Goal: Find specific page/section: Find specific page/section

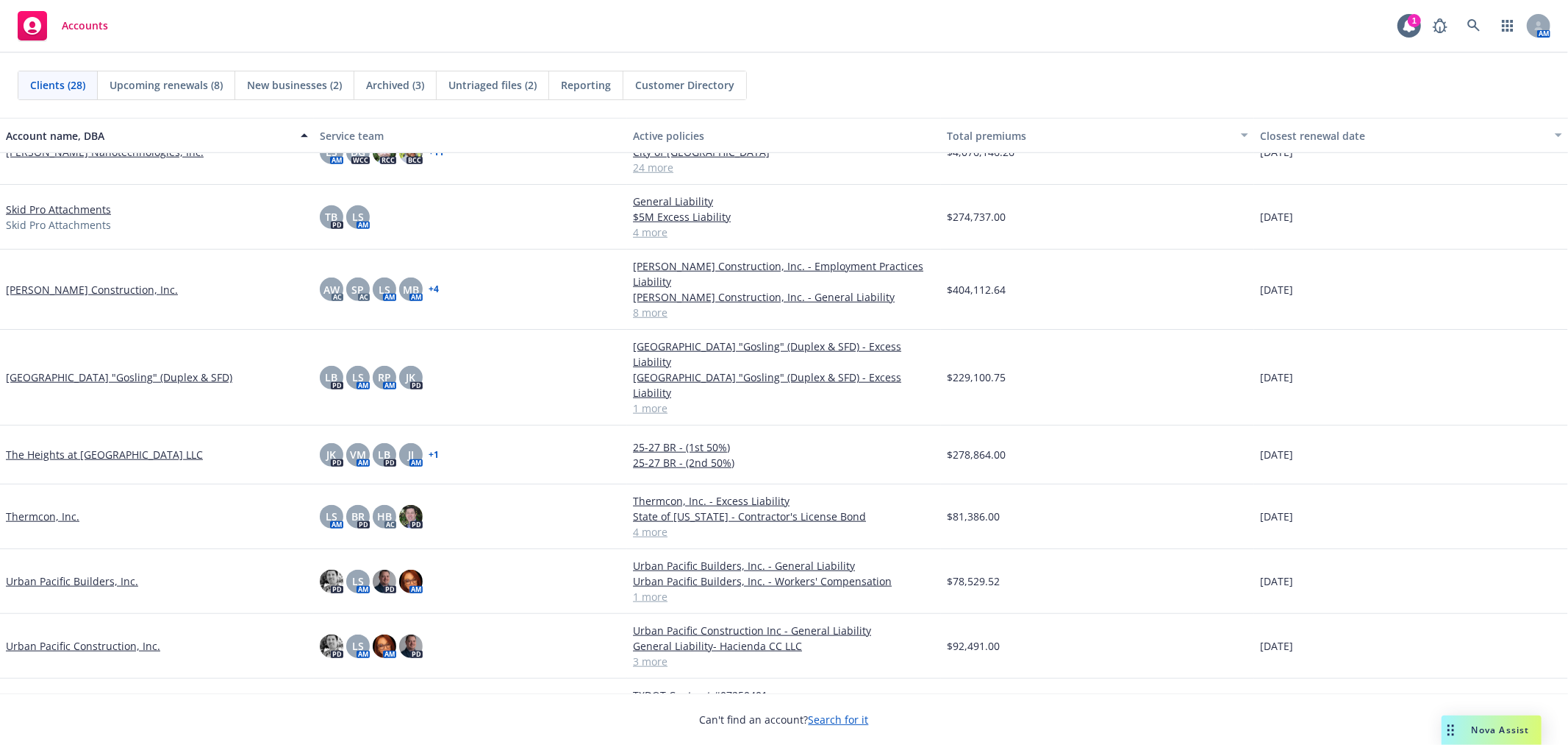
scroll to position [1114, 0]
click at [84, 572] on link "Urban Pacific Builders, Inc." at bounding box center [72, 580] width 132 height 16
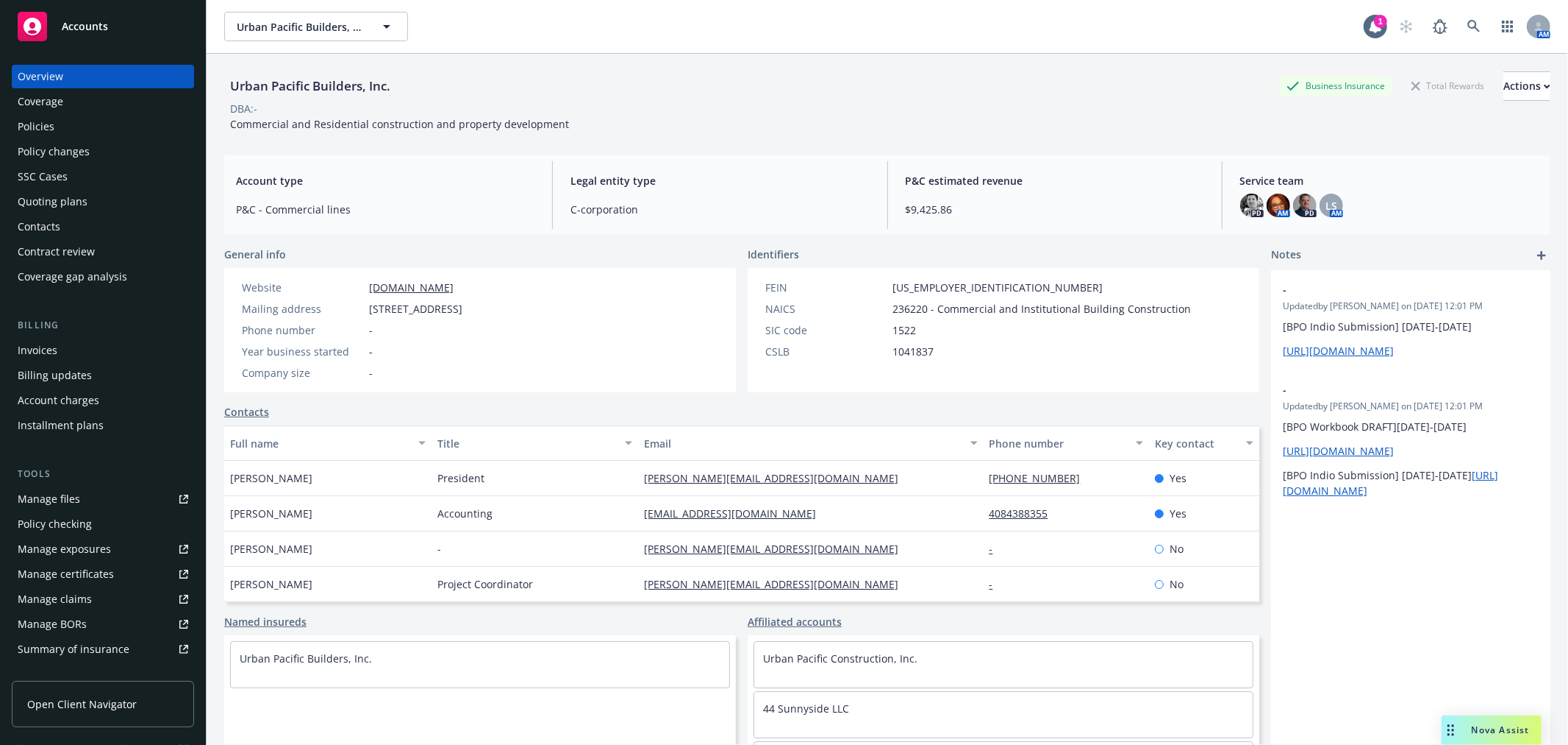
click at [22, 129] on div "Policies" at bounding box center [36, 126] width 37 height 24
